Goal: Use online tool/utility: Utilize a website feature to perform a specific function

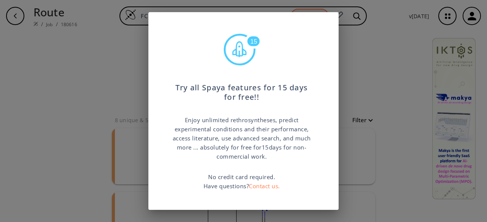
click at [374, 76] on div "15 Try all Spaya features for 15 days for free!! Enjoy unlimited rethrosynthese…" at bounding box center [243, 111] width 487 height 222
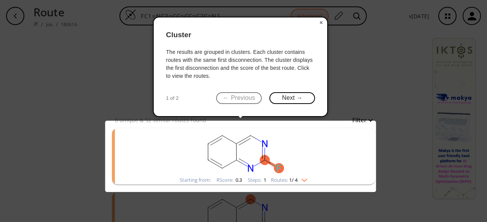
click at [320, 22] on button "×" at bounding box center [321, 22] width 12 height 11
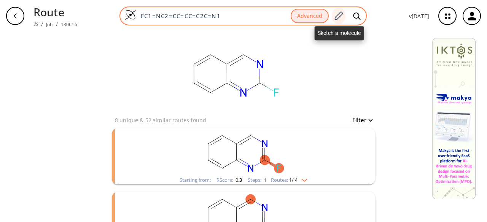
click at [340, 16] on icon at bounding box center [338, 16] width 10 height 10
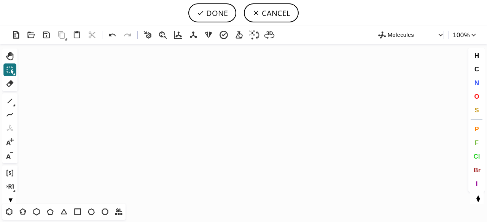
drag, startPoint x: 37, startPoint y: 212, endPoint x: 43, endPoint y: 199, distance: 14.0
click at [38, 211] on icon at bounding box center [37, 212] width 10 height 10
click at [221, 120] on icon "Created with [PERSON_NAME] 2.3.0" at bounding box center [244, 124] width 446 height 160
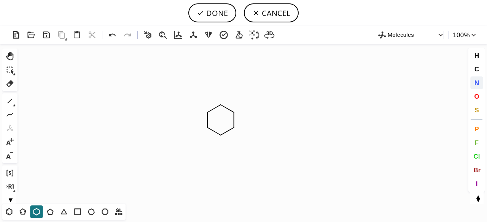
click at [476, 84] on span "N" at bounding box center [476, 82] width 5 height 7
click at [221, 138] on tspan "N" at bounding box center [221, 139] width 4 height 6
drag, startPoint x: 9, startPoint y: 101, endPoint x: 26, endPoint y: 103, distance: 17.2
click at [10, 101] on icon at bounding box center [10, 101] width 10 height 10
click at [14, 106] on icon at bounding box center [14, 106] width 2 height 2
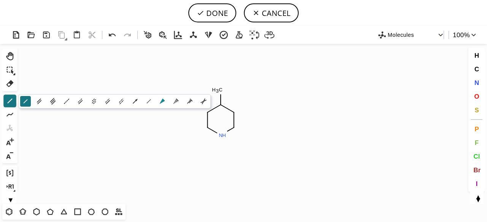
click at [162, 100] on icon at bounding box center [162, 101] width 5 height 5
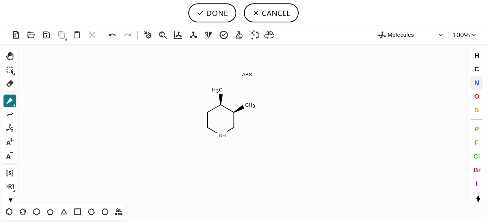
click at [476, 85] on span "N" at bounding box center [476, 82] width 5 height 7
click at [251, 108] on tspan "N" at bounding box center [251, 108] width 4 height 6
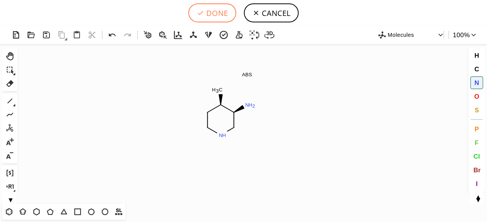
click at [210, 16] on button "DONE" at bounding box center [212, 12] width 48 height 19
type input "C1CNC[C@H](N)[C@@H]1C"
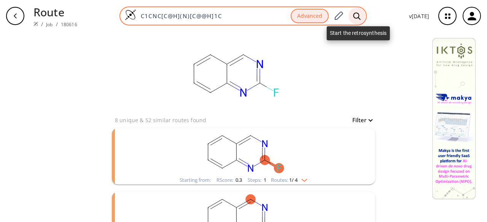
click at [359, 16] on icon at bounding box center [356, 15] width 7 height 7
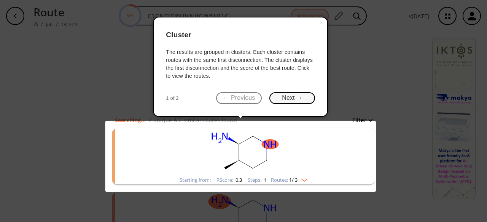
click at [300, 94] on button "Next →" at bounding box center [292, 98] width 46 height 12
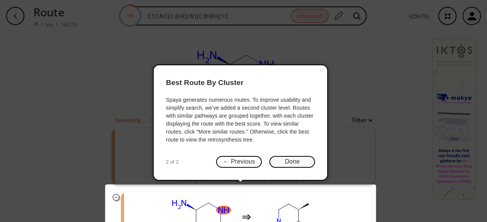
click at [289, 165] on button "Done" at bounding box center [292, 162] width 46 height 12
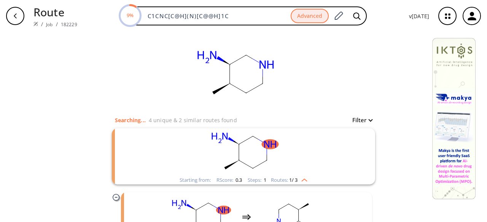
click at [325, 168] on rect "clusters" at bounding box center [243, 153] width 198 height 48
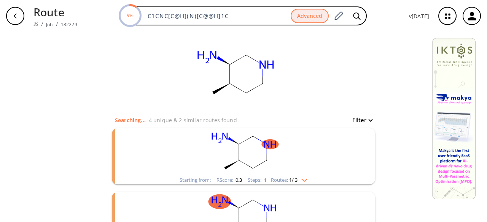
click at [324, 165] on rect "clusters" at bounding box center [243, 153] width 198 height 48
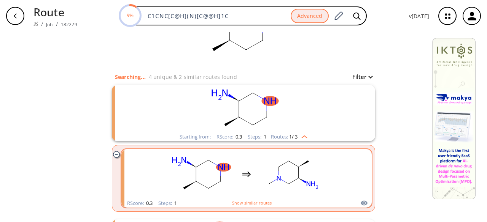
scroll to position [76, 0]
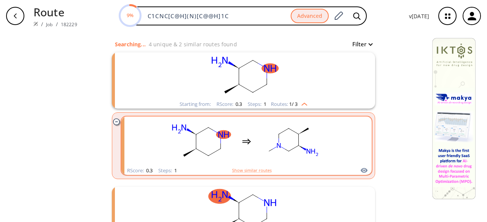
click at [329, 156] on div "clusters" at bounding box center [246, 142] width 251 height 50
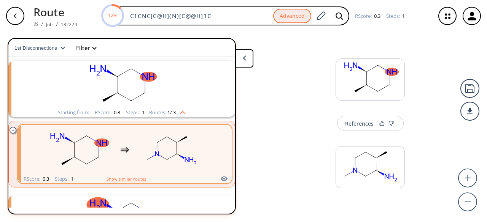
scroll to position [17, 0]
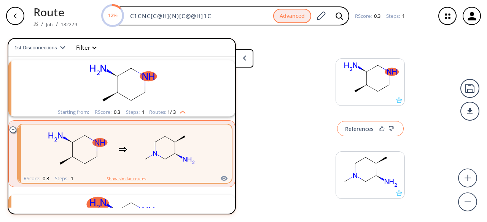
click at [365, 132] on div "References" at bounding box center [359, 129] width 29 height 5
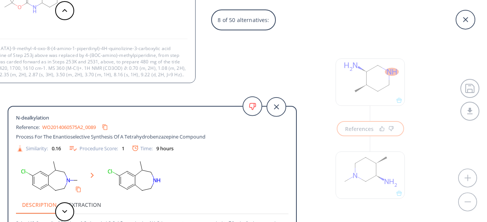
scroll to position [8, 0]
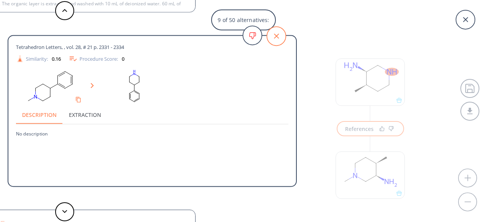
click at [282, 38] on icon at bounding box center [276, 36] width 19 height 19
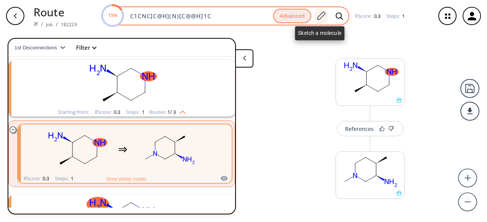
click at [321, 15] on icon at bounding box center [321, 16] width 10 height 10
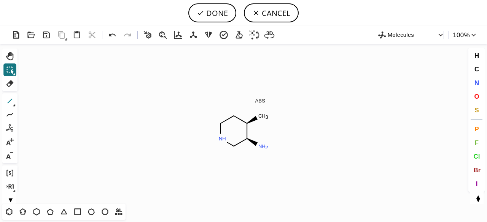
click at [10, 100] on icon at bounding box center [10, 101] width 10 height 10
drag, startPoint x: 252, startPoint y: 143, endPoint x: 244, endPoint y: 151, distance: 11.3
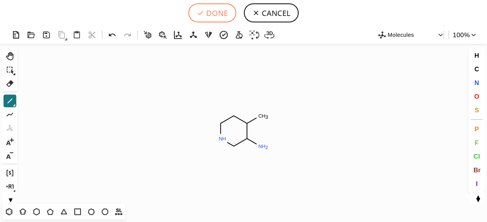
click at [213, 17] on button "DONE" at bounding box center [212, 12] width 48 height 19
type input "C1C(C)C(N)CNC1"
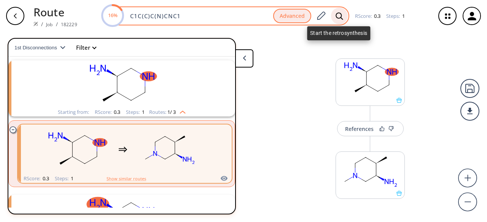
click at [335, 14] on icon at bounding box center [338, 15] width 7 height 7
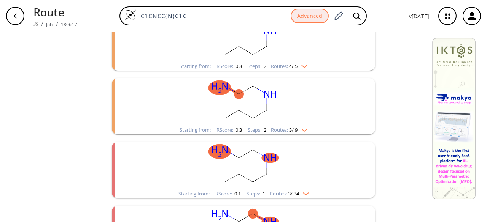
scroll to position [197, 0]
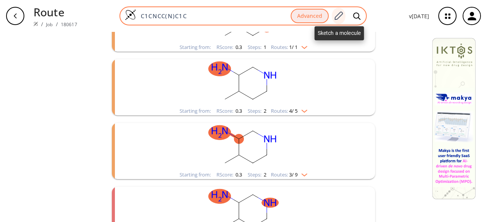
click at [341, 13] on icon at bounding box center [338, 16] width 10 height 10
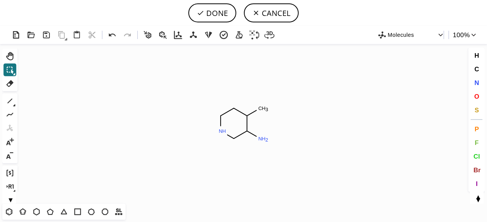
drag, startPoint x: 10, startPoint y: 98, endPoint x: 27, endPoint y: 106, distance: 18.7
click at [11, 98] on icon at bounding box center [10, 101] width 10 height 10
click at [211, 143] on icon "Created with [PERSON_NAME] 2.3.0 C H 3 N N H 2 C H 3" at bounding box center [244, 124] width 446 height 160
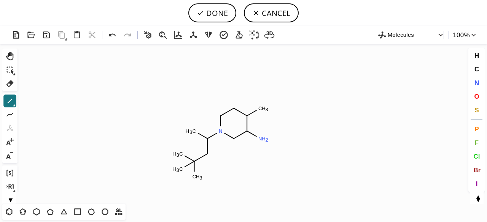
drag, startPoint x: 196, startPoint y: 162, endPoint x: 188, endPoint y: 166, distance: 9.0
click at [474, 95] on span "O" at bounding box center [476, 96] width 5 height 7
drag, startPoint x: 195, startPoint y: 132, endPoint x: 199, endPoint y: 146, distance: 14.1
click at [194, 132] on tspan "O" at bounding box center [195, 133] width 4 height 6
click at [208, 154] on tspan "O" at bounding box center [208, 155] width 4 height 6
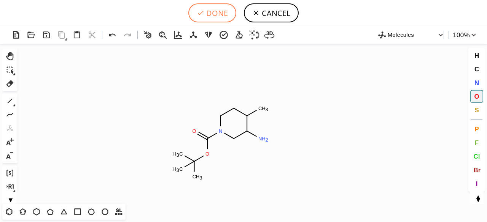
click at [227, 14] on button "DONE" at bounding box center [212, 12] width 48 height 19
type input "C1C(C)C(N)CN(C(OC(C)(C)C)=O)C1"
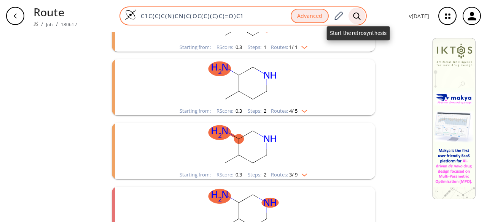
click at [356, 14] on icon at bounding box center [357, 16] width 8 height 8
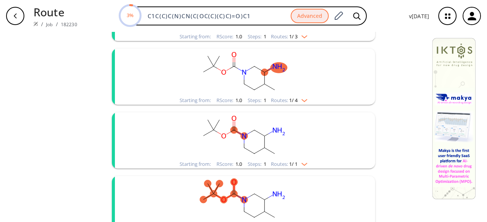
scroll to position [68, 0]
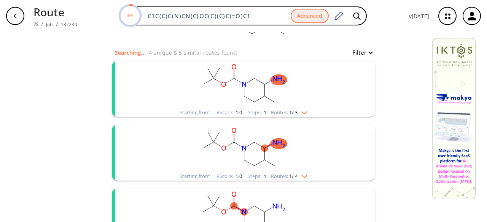
click at [316, 97] on rect "clusters" at bounding box center [243, 85] width 198 height 48
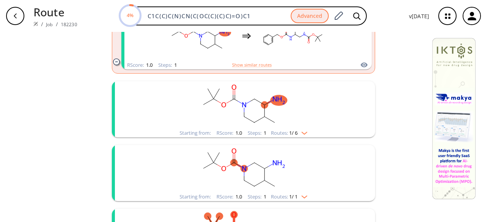
scroll to position [144, 0]
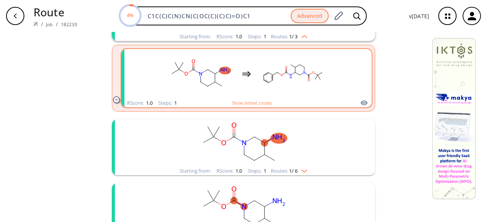
click at [313, 91] on rect "clusters" at bounding box center [293, 74] width 68 height 48
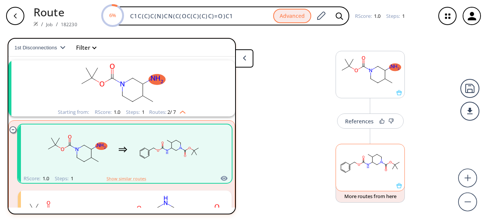
scroll to position [13, 0]
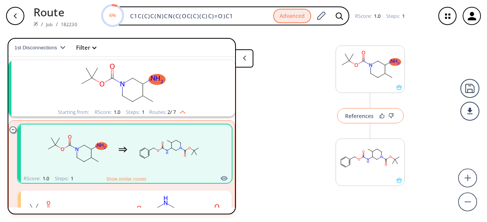
click at [356, 115] on div "References" at bounding box center [359, 116] width 29 height 5
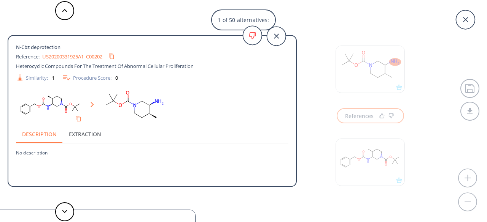
click at [55, 57] on link "US20200331925A1_C00202" at bounding box center [72, 56] width 60 height 5
click at [114, 55] on icon "Copy to clipboard" at bounding box center [111, 56] width 5 height 5
click at [67, 54] on link "US20200331925A1_C00202" at bounding box center [72, 56] width 60 height 5
click at [354, 117] on div "1 of 50 alternatives: N-Cbz deprotection Reference: US20200331925A1_C00202 Hete…" at bounding box center [243, 111] width 487 height 222
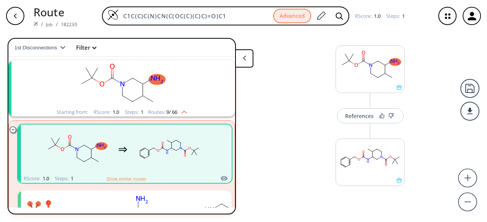
click at [265, 103] on div "References More routes from here" at bounding box center [243, 124] width 487 height 184
click at [156, 110] on div "Routes: 9 / 66" at bounding box center [167, 112] width 39 height 5
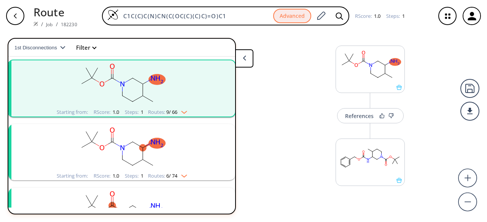
click at [169, 144] on rect "clusters" at bounding box center [122, 148] width 198 height 48
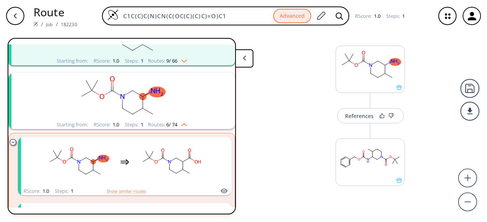
scroll to position [131, 0]
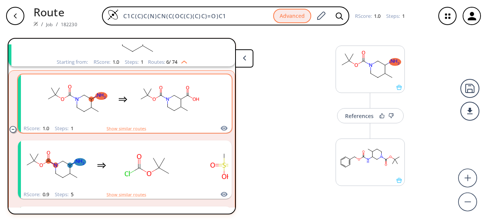
click at [175, 112] on ellipse "clusters" at bounding box center [174, 111] width 5 height 5
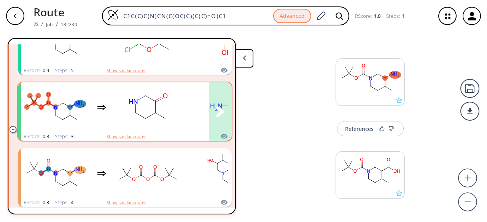
scroll to position [283, 0]
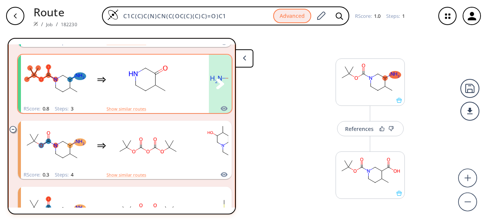
click at [175, 102] on rect "clusters" at bounding box center [148, 80] width 68 height 48
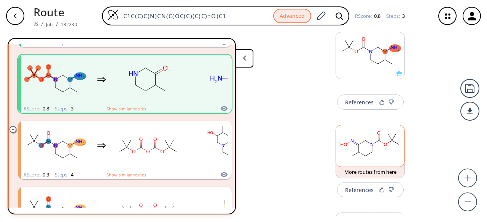
scroll to position [38, 0]
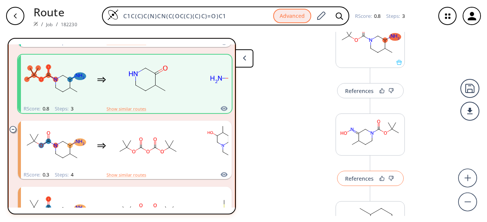
click at [369, 176] on div "References" at bounding box center [359, 178] width 29 height 5
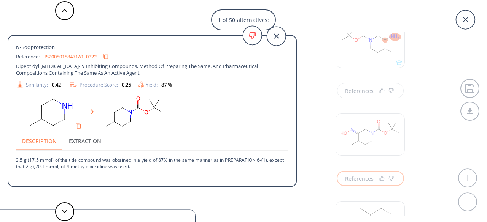
click at [357, 93] on div "1 of 50 alternatives: N-Boc protection Reference: US20080188471A1_0322 Dipeptid…" at bounding box center [243, 111] width 487 height 222
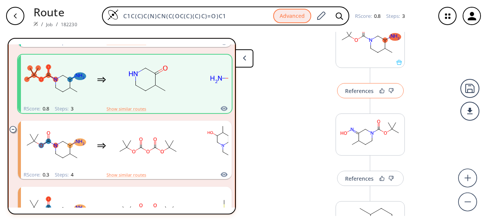
click at [357, 93] on div "References" at bounding box center [359, 91] width 29 height 5
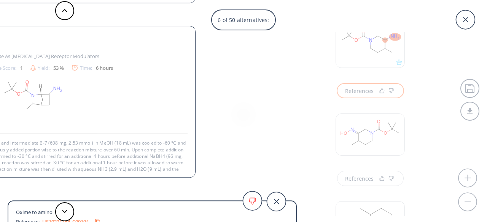
scroll to position [27, 0]
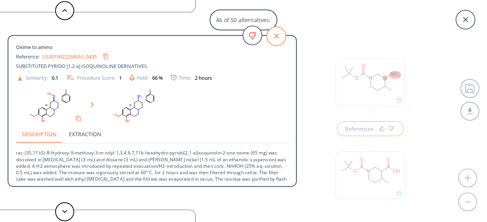
click at [284, 34] on icon at bounding box center [276, 36] width 19 height 19
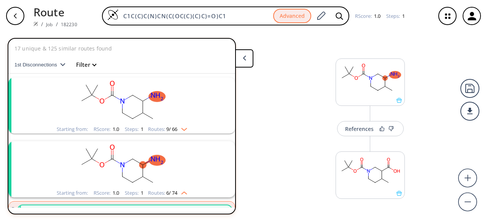
click at [191, 117] on rect "clusters" at bounding box center [122, 102] width 198 height 48
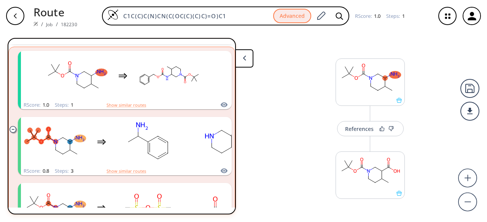
scroll to position [114, 0]
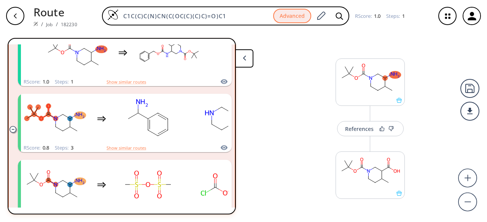
click at [21, 16] on div "button" at bounding box center [15, 16] width 18 height 18
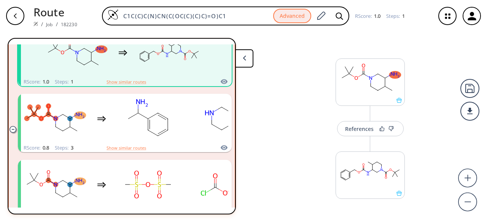
click at [243, 57] on polygon at bounding box center [244, 58] width 3 height 5
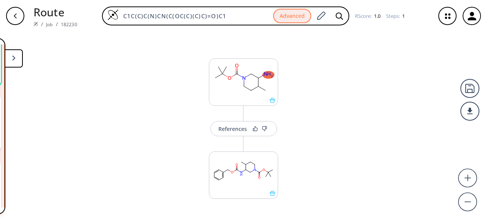
click at [22, 19] on div "button" at bounding box center [15, 16] width 18 height 18
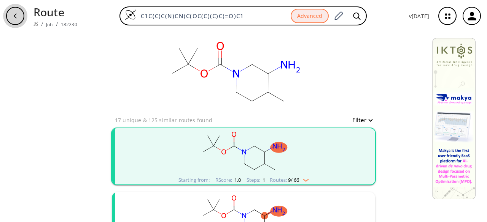
click at [22, 19] on div "button" at bounding box center [15, 16] width 18 height 18
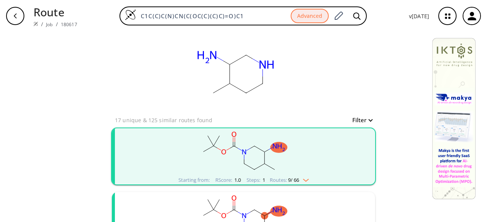
type input "C1CNCC(N)C1C"
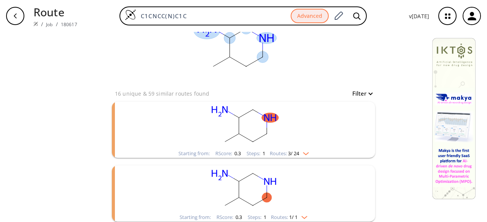
scroll to position [38, 0]
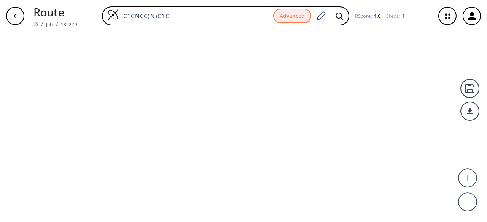
type input "C1CNC[C@H](N)[C@@H]1C"
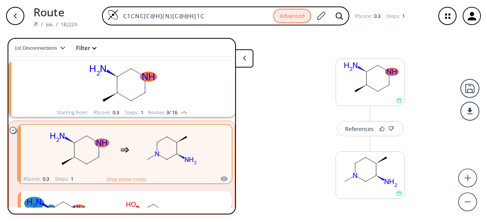
scroll to position [17, 0]
click at [368, 102] on div at bounding box center [370, 100] width 68 height 5
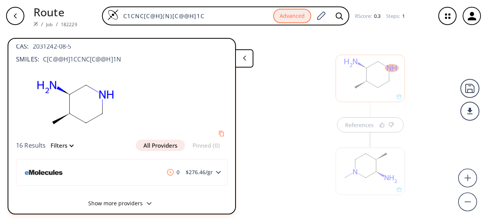
scroll to position [16, 0]
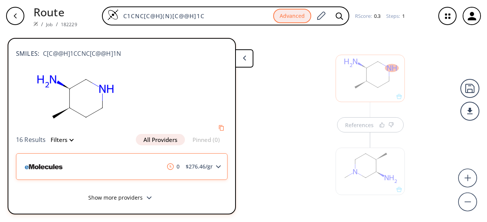
click at [138, 165] on div "0 $ 276.46 /gr" at bounding box center [121, 167] width 211 height 27
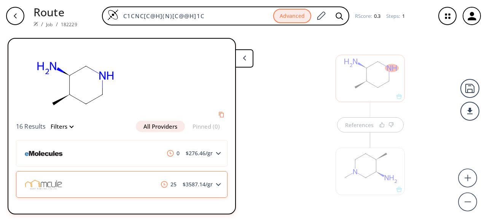
click at [137, 178] on div "25 $ 3587.14 /gr" at bounding box center [121, 184] width 211 height 27
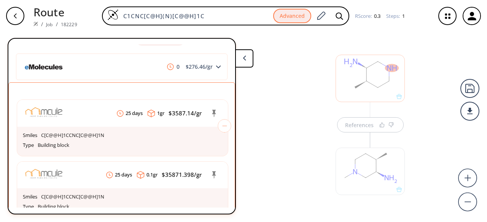
scroll to position [67, 0]
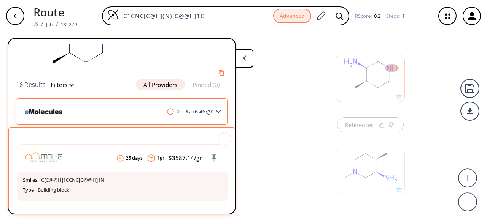
click at [156, 114] on div "0 $ 276.46 /gr" at bounding box center [121, 111] width 211 height 27
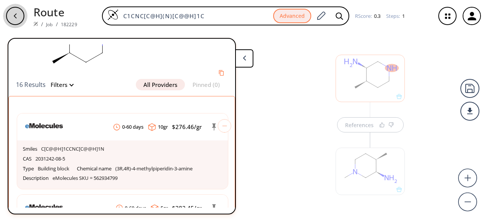
click at [17, 13] on icon "button" at bounding box center [15, 16] width 6 height 6
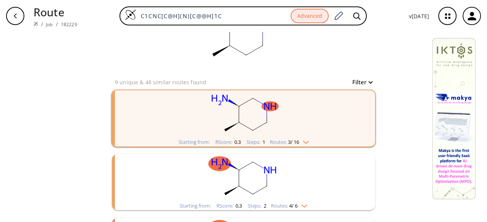
scroll to position [38, 0]
click at [16, 20] on div "button" at bounding box center [15, 16] width 18 height 18
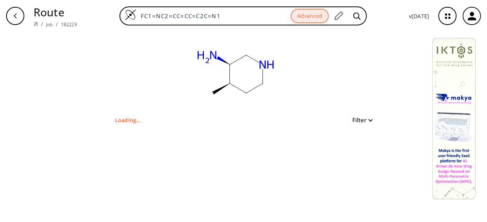
type input "C1CNC[C@H](N)[C@@H]1C"
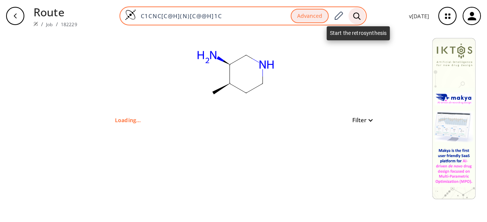
click at [355, 14] on icon at bounding box center [357, 16] width 8 height 8
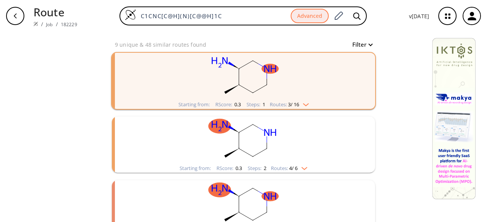
scroll to position [76, 0]
click at [17, 13] on icon "button" at bounding box center [15, 16] width 6 height 6
type input "FC1=NC2=CC=CC=C2C=N1"
